Goal: Information Seeking & Learning: Compare options

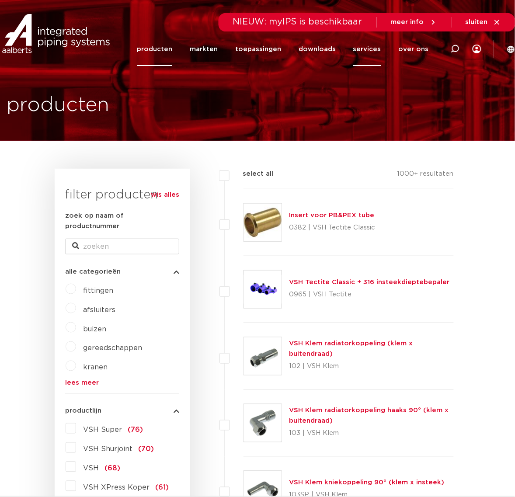
click at [375, 57] on link "services" at bounding box center [367, 49] width 28 height 34
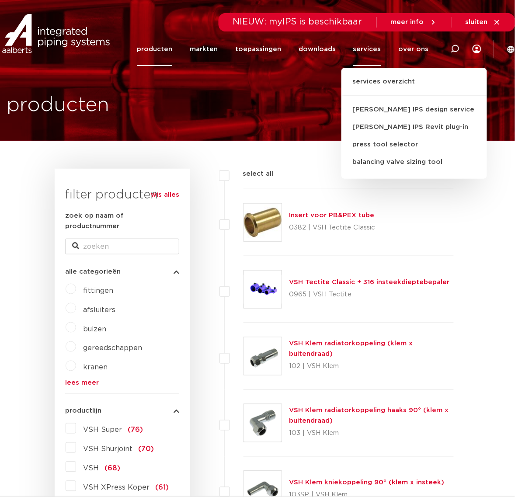
click at [156, 48] on link "producten" at bounding box center [154, 49] width 35 height 34
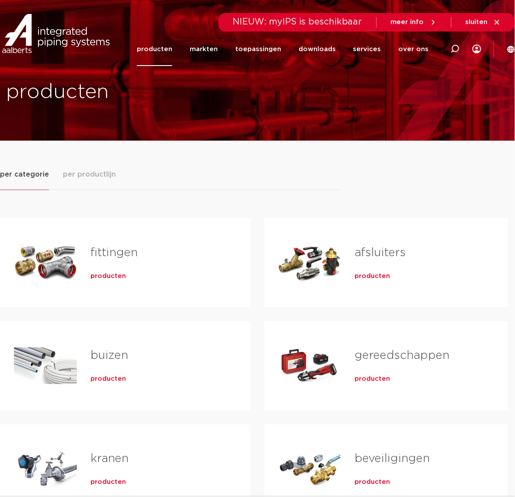
click at [93, 380] on span "producten" at bounding box center [108, 379] width 35 height 9
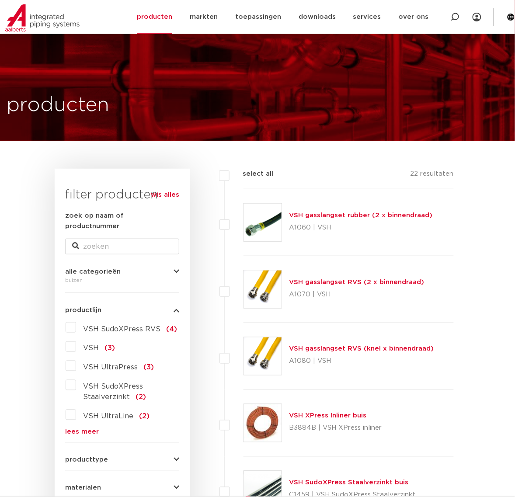
scroll to position [109, 0]
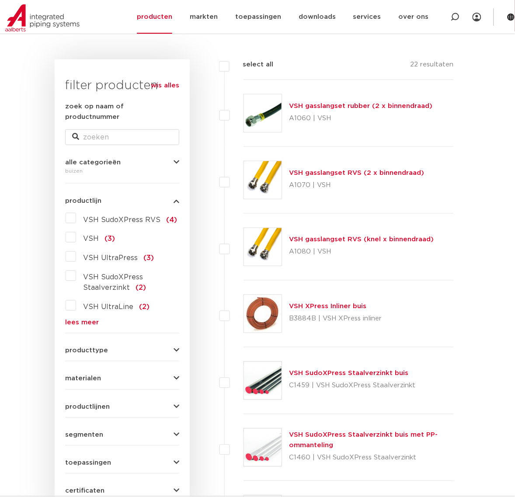
click at [79, 319] on link "lees meer" at bounding box center [122, 322] width 114 height 7
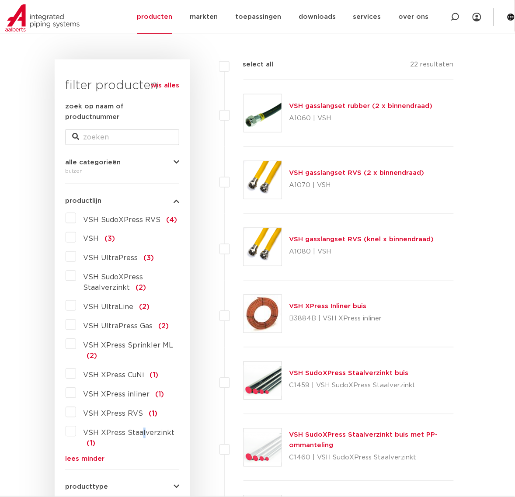
click at [141, 430] on span "VSH XPress Staalverzinkt" at bounding box center [128, 433] width 91 height 7
click at [125, 431] on label "VSH XPress Staalverzinkt (1)" at bounding box center [127, 436] width 103 height 24
click at [0, 0] on input "VSH XPress Staalverzinkt (1)" at bounding box center [0, 0] width 0 height 0
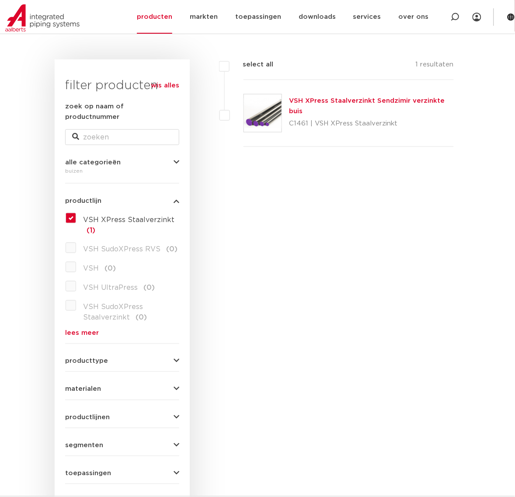
click at [139, 216] on span "VSH XPress Staalverzinkt" at bounding box center [128, 219] width 91 height 7
click at [0, 0] on input "VSH XPress Staalverzinkt (1)" at bounding box center [0, 0] width 0 height 0
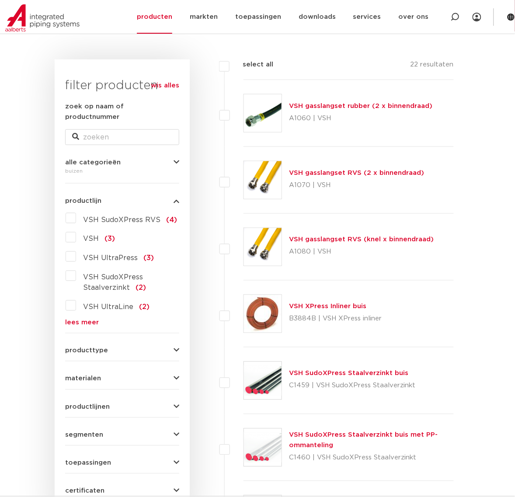
click at [84, 319] on link "lees meer" at bounding box center [122, 322] width 114 height 7
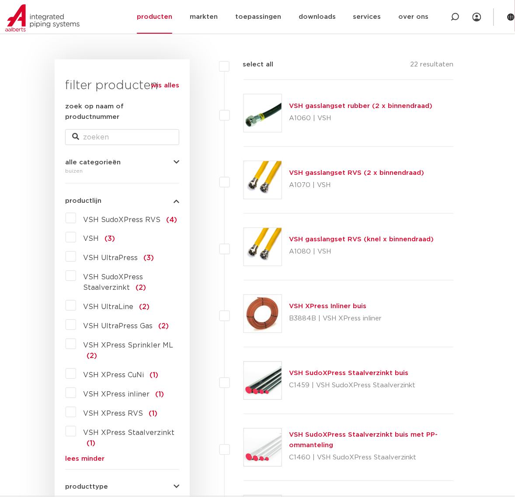
click at [90, 410] on span "VSH XPress RVS" at bounding box center [113, 413] width 60 height 7
click at [0, 0] on input "VSH XPress RVS (1)" at bounding box center [0, 0] width 0 height 0
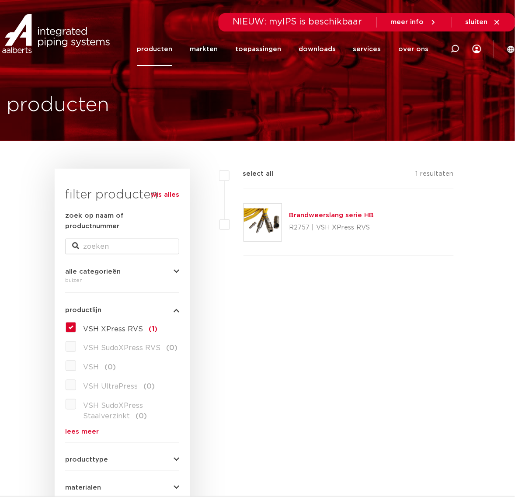
click at [162, 33] on link "producten" at bounding box center [154, 49] width 35 height 34
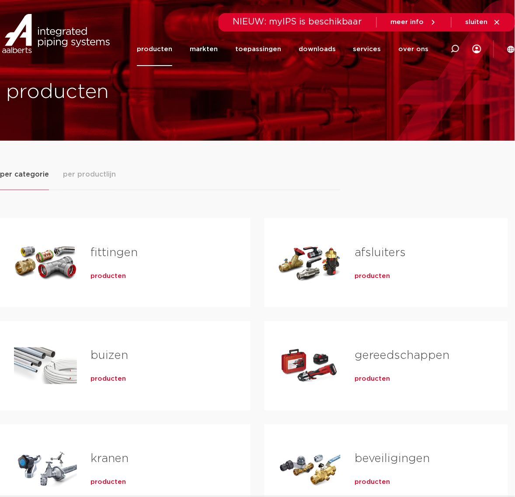
click at [94, 378] on span "producten" at bounding box center [108, 379] width 35 height 9
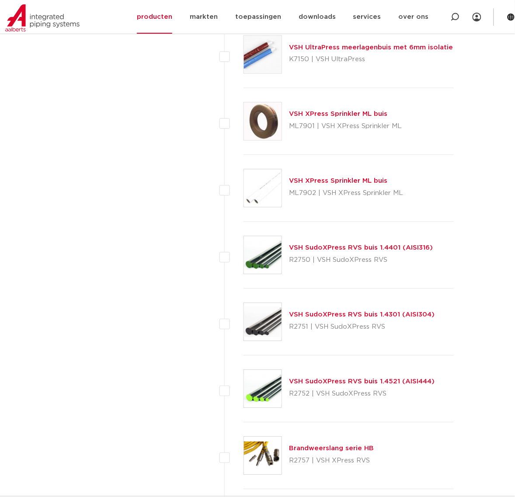
scroll to position [1038, 0]
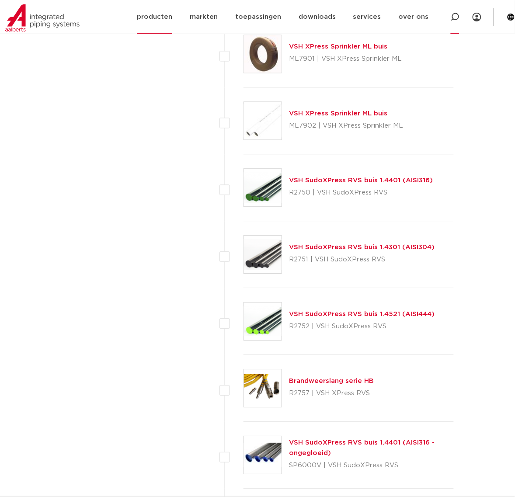
click at [453, 16] on icon at bounding box center [455, 17] width 9 height 9
click at [394, 12] on input "Zoeken" at bounding box center [326, 15] width 272 height 17
paste input "R2708G"
type input "R2708G"
click button "Zoeken" at bounding box center [0, 0] width 0 height 0
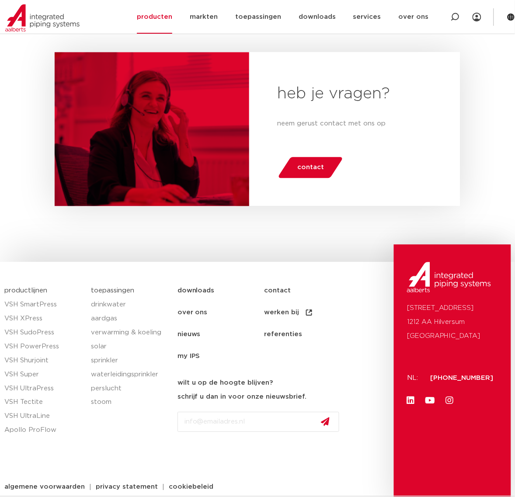
scroll to position [1025, 0]
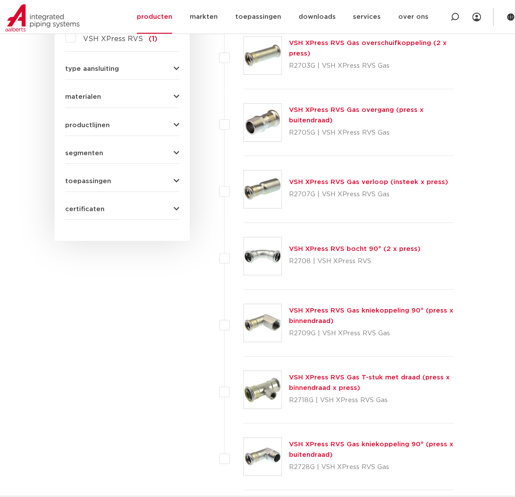
drag, startPoint x: 184, startPoint y: 230, endPoint x: 205, endPoint y: 162, distance: 71.3
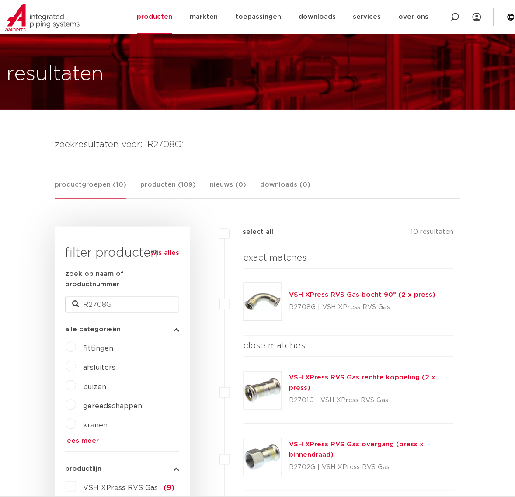
scroll to position [0, 0]
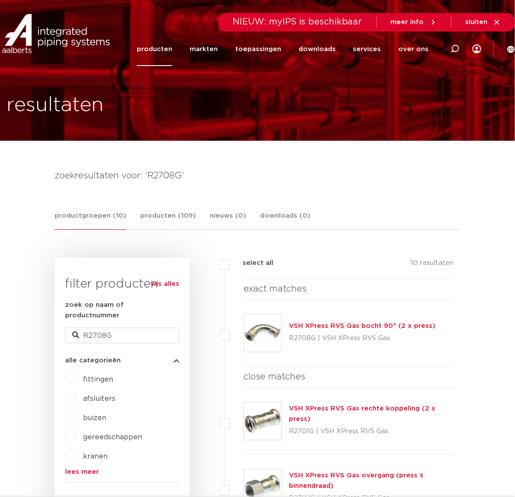
click at [162, 45] on link "producten" at bounding box center [154, 49] width 35 height 34
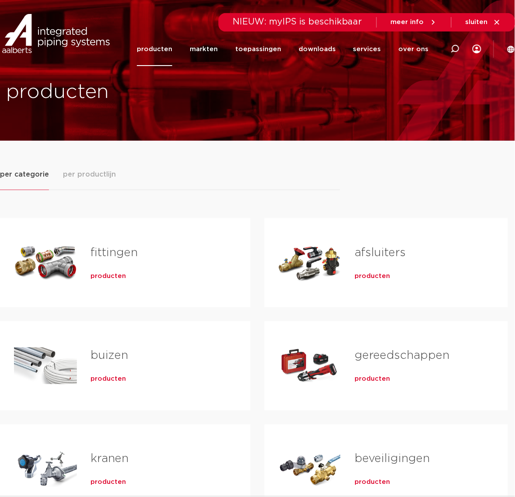
click at [118, 379] on span "producten" at bounding box center [108, 379] width 35 height 9
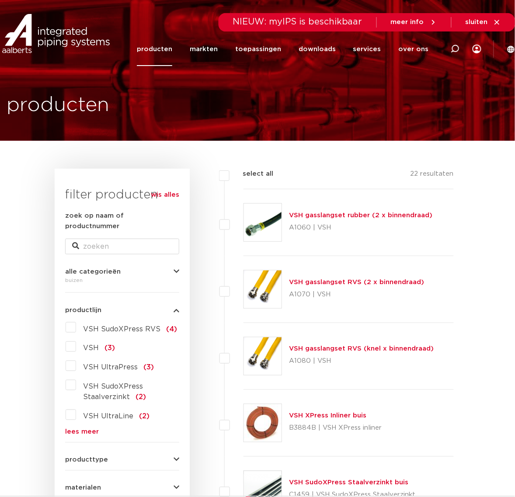
click at [84, 429] on link "lees meer" at bounding box center [122, 432] width 114 height 7
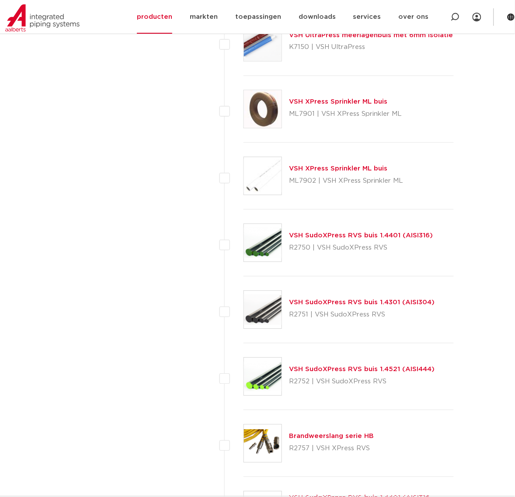
scroll to position [983, 0]
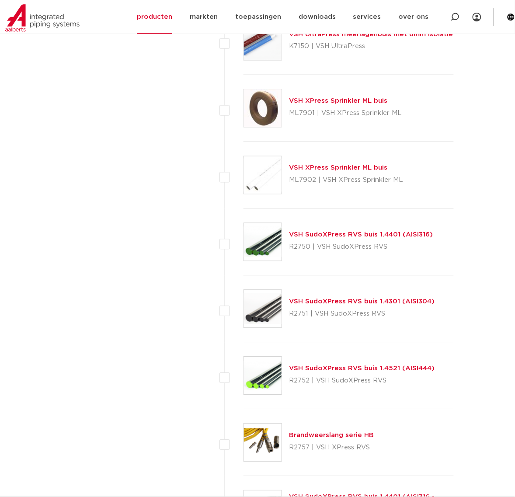
drag, startPoint x: 406, startPoint y: 231, endPoint x: 282, endPoint y: 232, distance: 123.2
click at [282, 232] on div "wis alles filter producten zoek op naam of productnummer alle categorieën buize…" at bounding box center [258, 46] width 420 height 1722
copy div "VSH SudoXPress RVS buis 1.4401 (AISI316)"
click at [438, 387] on div "VSH SudoXPress RVS buis 1.4521 (AISI444) R2752 | VSH SudoXPress RVS" at bounding box center [348, 376] width 210 height 67
drag, startPoint x: 459, startPoint y: 376, endPoint x: 399, endPoint y: 377, distance: 60.3
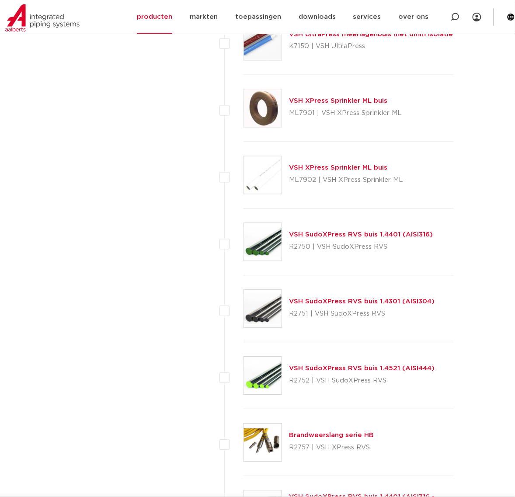
drag, startPoint x: 451, startPoint y: 368, endPoint x: 285, endPoint y: 370, distance: 166.5
click at [285, 370] on div "wis alles filter producten zoek op naam of productnummer alle categorieën buize…" at bounding box center [258, 46] width 420 height 1722
copy div "VSH SudoXPress RVS buis 1.4521 (AISI444)"
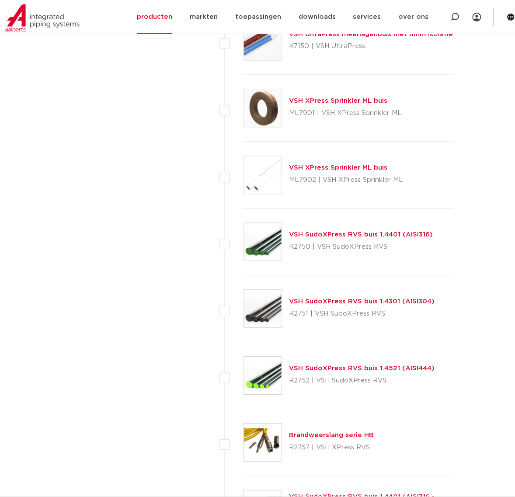
click at [261, 382] on img at bounding box center [263, 376] width 38 height 38
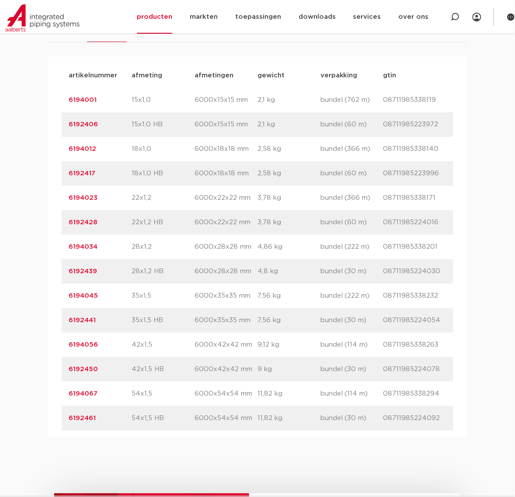
scroll to position [601, 0]
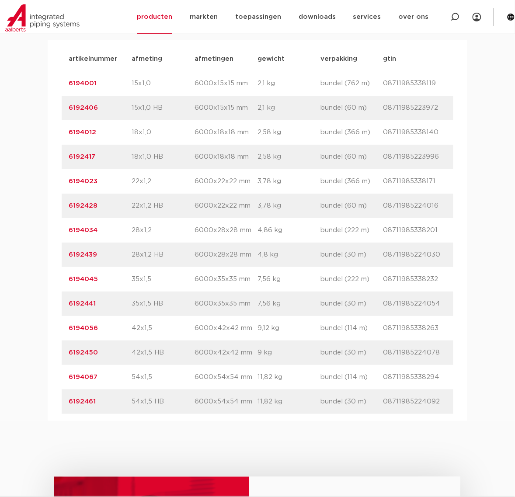
drag, startPoint x: 109, startPoint y: 239, endPoint x: 52, endPoint y: 238, distance: 56.8
click at [52, 238] on div "artikelnummer afmeting afmetingen gewicht verpakking gtin artikelnummer 6194001…" at bounding box center [258, 230] width 420 height 381
copy link "6194034"
click at [79, 229] on link "6194034" at bounding box center [83, 230] width 29 height 7
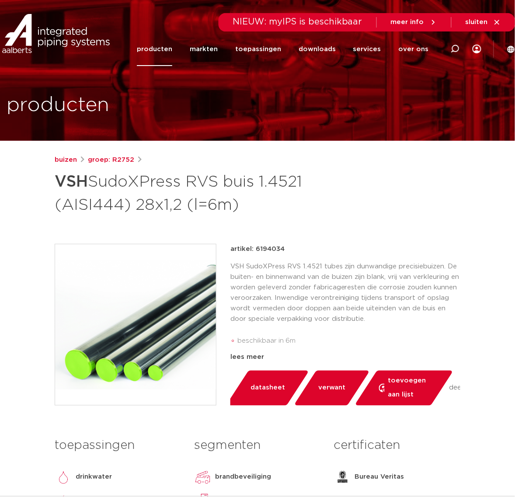
drag, startPoint x: 274, startPoint y: 208, endPoint x: -12, endPoint y: 180, distance: 287.3
copy h1 "VSH SudoXPress RVS buis 1.4521 (AISI444) 28x1,2 (l=6m)"
click at [288, 239] on div "buizen groep: R2752 VSH SudoXPress RVS buis 1.4521 (AISI444) 28x1,2 (l=6m)" at bounding box center [258, 364] width 420 height 419
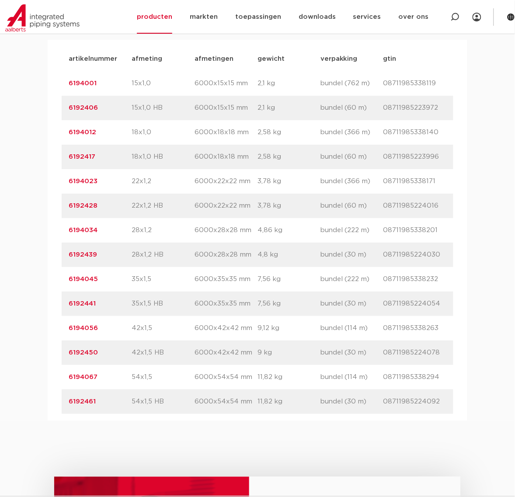
drag, startPoint x: 103, startPoint y: 373, endPoint x: 60, endPoint y: 377, distance: 42.6
click at [60, 377] on div "artikelnummer afmeting afmetingen gewicht verpakking gtin artikelnummer 6194001…" at bounding box center [258, 230] width 420 height 381
copy link "6194067"
click at [81, 376] on link "6194067" at bounding box center [83, 377] width 29 height 7
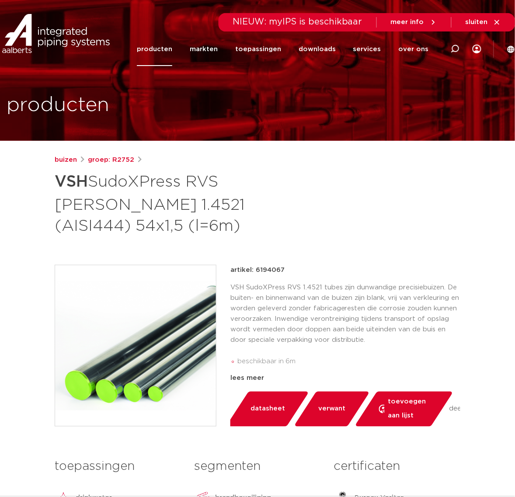
drag, startPoint x: 332, startPoint y: 233, endPoint x: 40, endPoint y: 213, distance: 292.6
click at [258, 224] on div "buizen groep: R2752 VSH SudoXPress RVS [PERSON_NAME] 1.4521 (AISI444) 54x1,5 (l…" at bounding box center [258, 375] width 420 height 440
click at [272, 211] on h1 "VSH SudoXPress RVS buis 1.4521 (AISI444) 54x1,5 (l=6m)" at bounding box center [188, 203] width 267 height 68
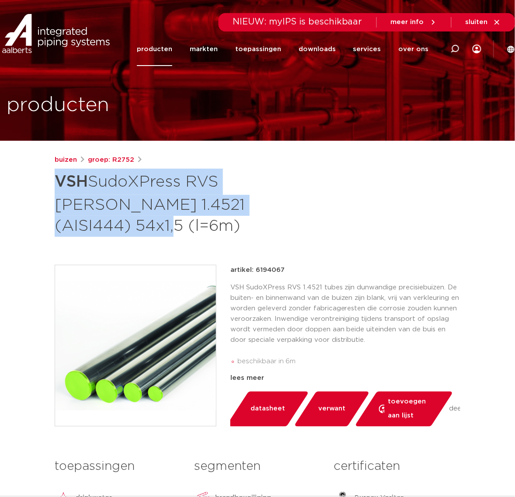
drag, startPoint x: 260, startPoint y: 210, endPoint x: 49, endPoint y: 184, distance: 213.1
click at [49, 184] on div "buizen groep: R2752 VSH SudoXPress RVS buis 1.4521 (AISI444) 54x1,5 (l=6m)" at bounding box center [258, 375] width 420 height 440
copy h1 "VSH SudoXPress RVS buis 1.4521 (AISI444) 54x1,5 (l=6m)"
click at [247, 193] on h1 "VSH SudoXPress RVS buis 1.4521 (AISI444) 54x1,5 (l=6m)" at bounding box center [188, 203] width 267 height 68
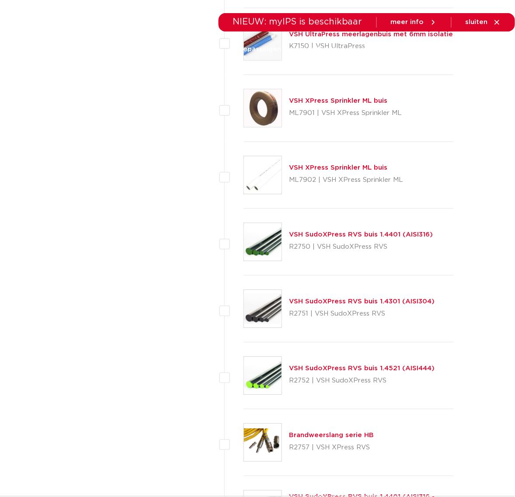
click at [272, 238] on img at bounding box center [263, 242] width 38 height 38
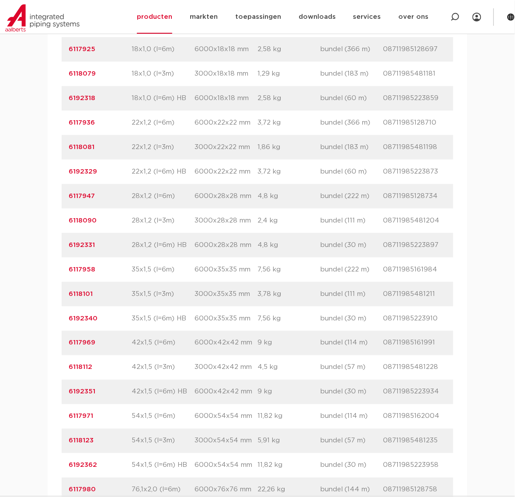
scroll to position [710, 0]
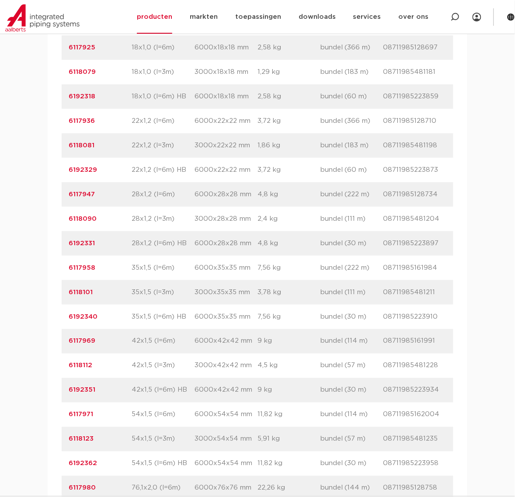
click at [115, 223] on p "6118090" at bounding box center [100, 219] width 63 height 10
click at [110, 222] on p "6118090" at bounding box center [100, 219] width 63 height 10
drag, startPoint x: 114, startPoint y: 194, endPoint x: 38, endPoint y: 197, distance: 76.1
click at [38, 197] on div "assortiment afmetingen specificaties downloads ETIM sustainability verwant asso…" at bounding box center [257, 262] width 515 height 798
copy link "6117947"
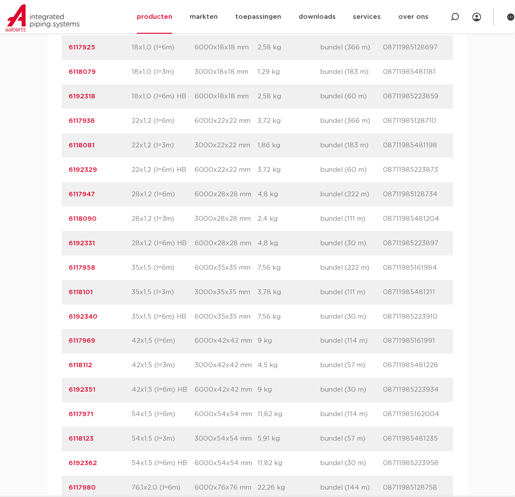
click at [81, 199] on p "6117947" at bounding box center [100, 194] width 63 height 10
click at [83, 197] on link "6117947" at bounding box center [82, 194] width 26 height 7
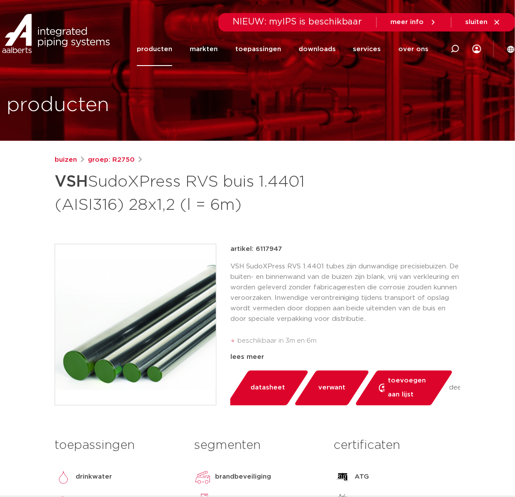
drag, startPoint x: 261, startPoint y: 209, endPoint x: 18, endPoint y: 177, distance: 245.1
copy h1 "VSH SudoXPress RVS buis 1.4401 (AISI316) 28x1,2 (l = 6m)"
click at [310, 205] on h1 "VSH SudoXPress RVS buis 1.4401 (AISI316) 28x1,2 (l = 6m)" at bounding box center [188, 192] width 267 height 47
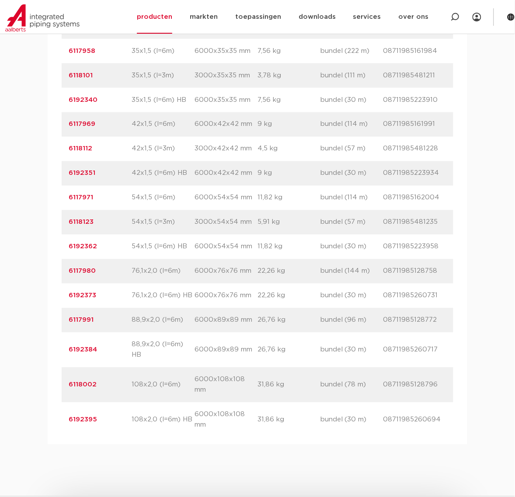
scroll to position [929, 0]
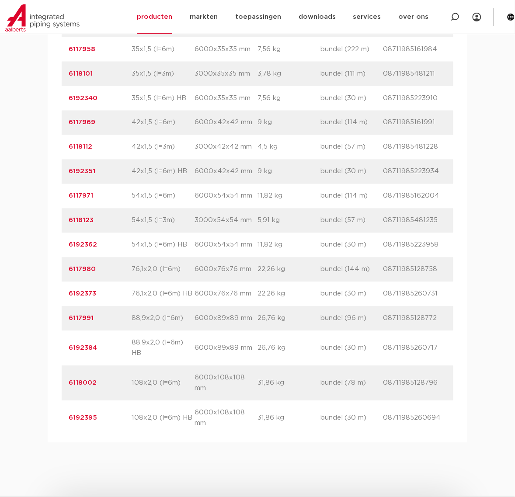
drag, startPoint x: 112, startPoint y: 198, endPoint x: 61, endPoint y: 197, distance: 50.7
click at [61, 197] on div "artikelnummer afmeting afmetingen gewicht verpakking gtin artikelnummer 6117914…" at bounding box center [258, 77] width 420 height 731
copy link "6117971"
click at [80, 198] on link "6117971" at bounding box center [81, 196] width 24 height 7
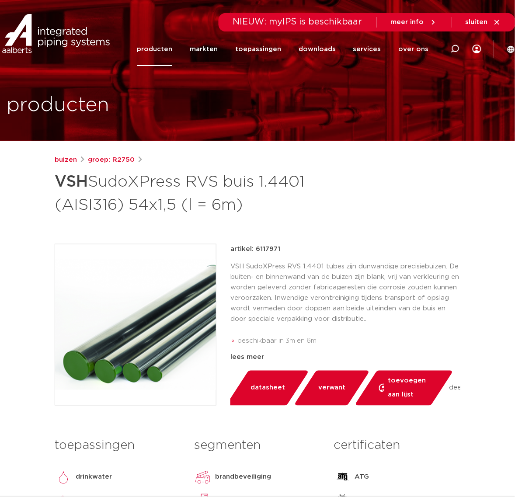
drag, startPoint x: 250, startPoint y: 208, endPoint x: 29, endPoint y: 184, distance: 223.0
copy h1 "VSH SudoXPress RVS buis 1.4401 (AISI316) 54x1,5 (l = 6m)"
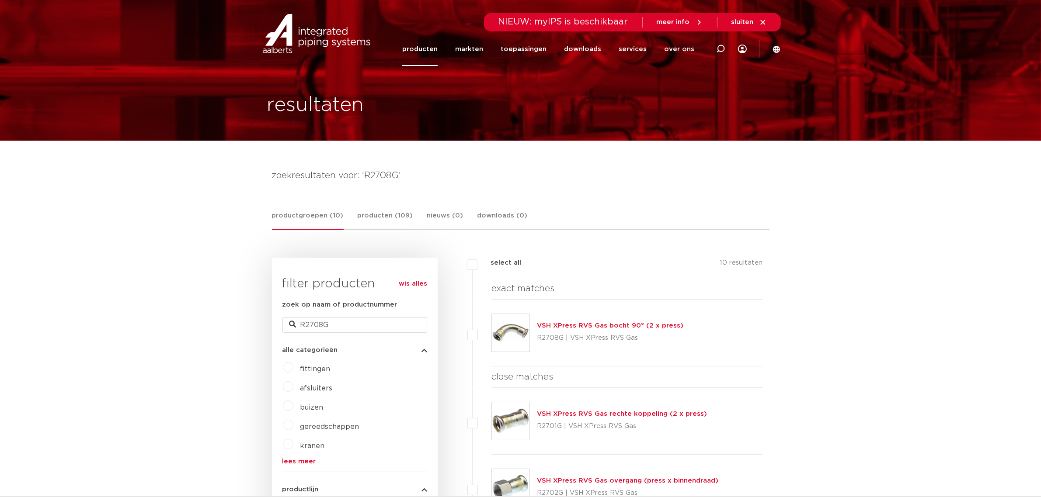
click at [377, 177] on h4 "zoekresultaten voor: 'R2708G'" at bounding box center [520, 176] width 497 height 14
copy h4 "R2708G"
